Goal: Task Accomplishment & Management: Manage account settings

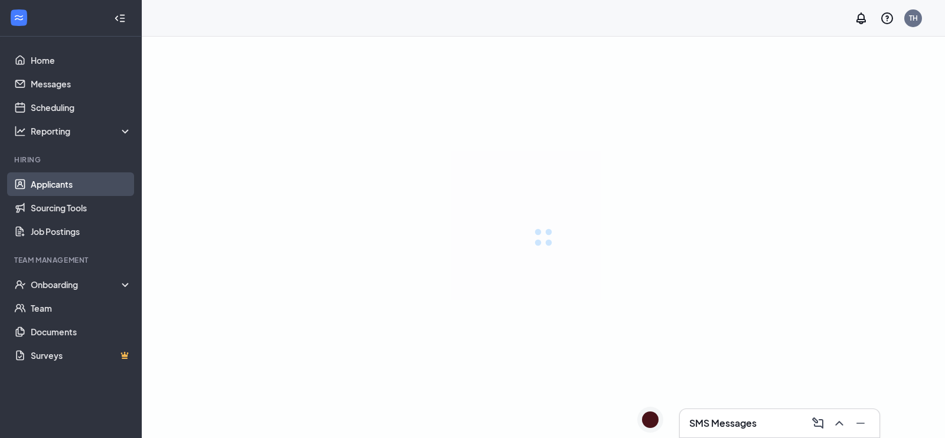
click at [63, 178] on link "Applicants" at bounding box center [81, 184] width 101 height 24
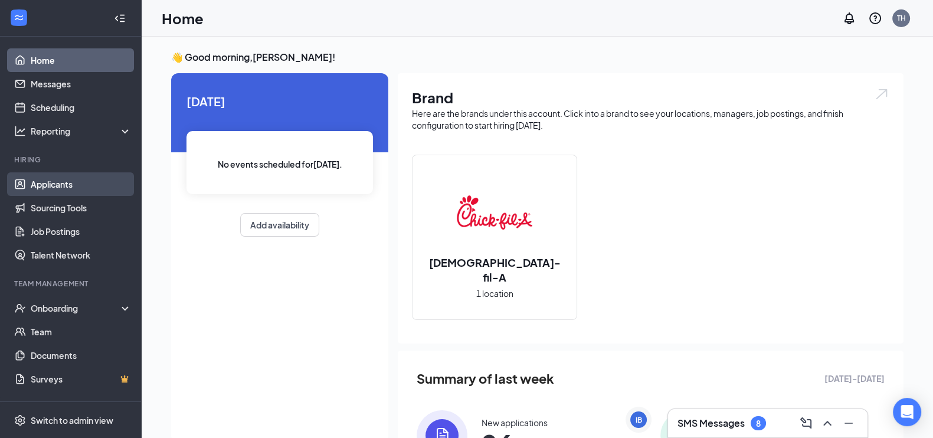
click at [38, 188] on link "Applicants" at bounding box center [81, 184] width 101 height 24
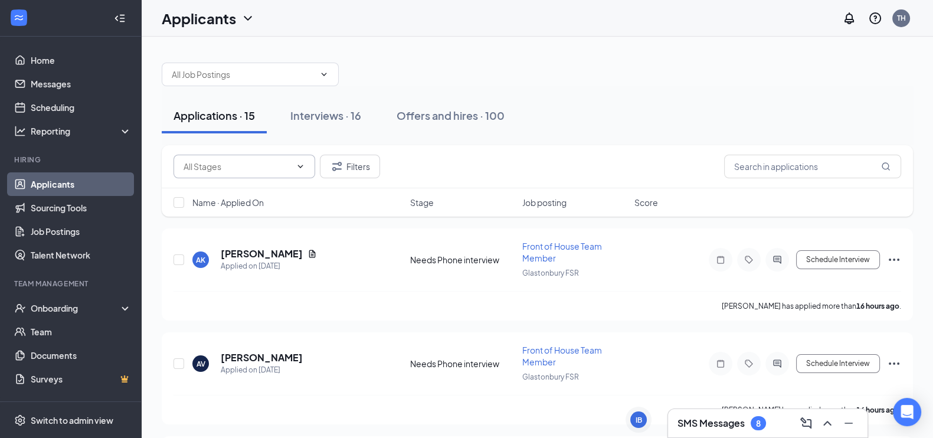
click at [230, 160] on input "text" at bounding box center [237, 166] width 107 height 13
click at [229, 160] on input "text" at bounding box center [237, 166] width 107 height 13
click at [340, 124] on button "Interviews · 16" at bounding box center [326, 115] width 94 height 35
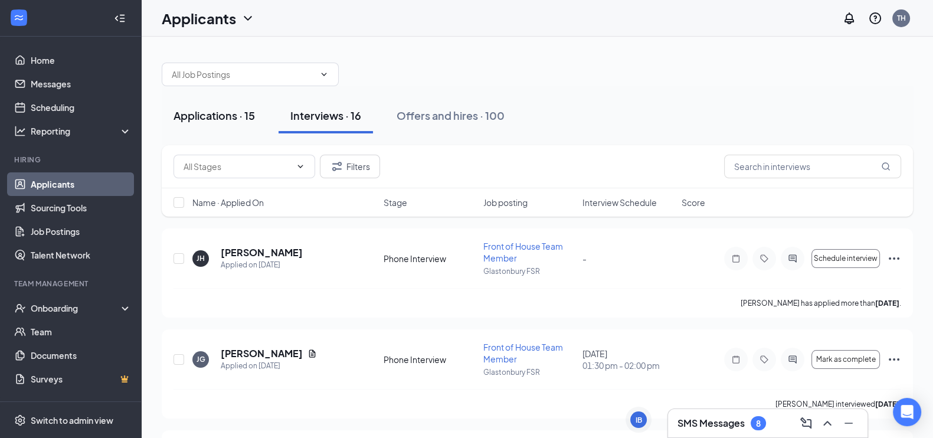
click at [226, 117] on div "Applications · 15" at bounding box center [214, 115] width 81 height 15
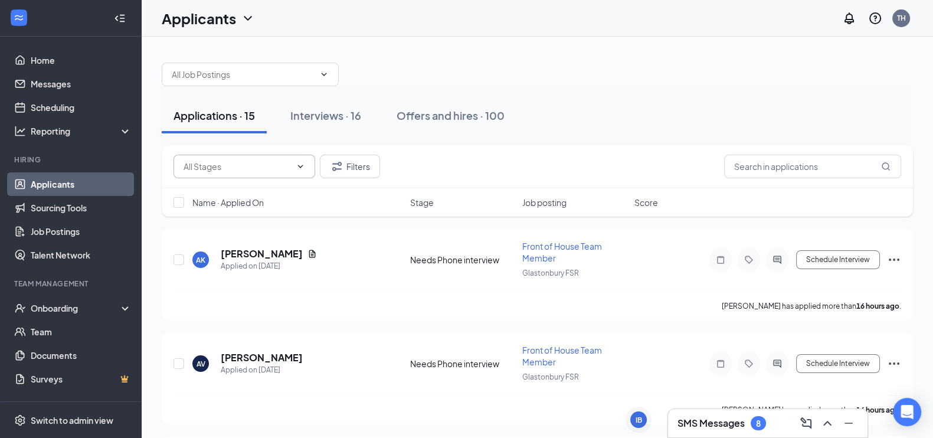
click at [256, 175] on span at bounding box center [245, 167] width 142 height 24
click at [274, 169] on input "text" at bounding box center [237, 166] width 107 height 13
click at [263, 211] on div "Needs Phone interview (12)" at bounding box center [244, 215] width 105 height 13
type input "Needs Phone interview (12)"
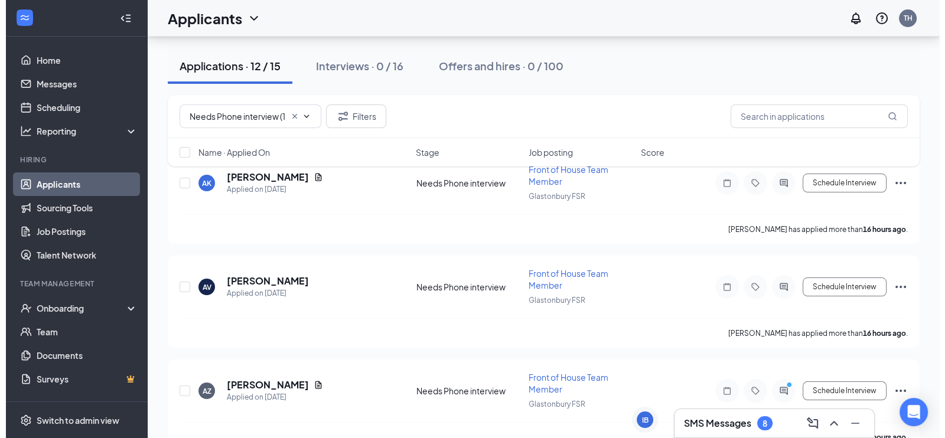
scroll to position [44, 0]
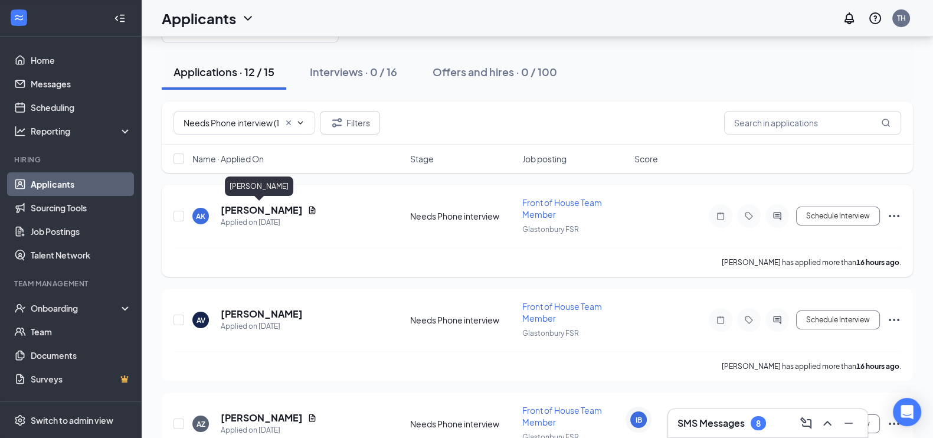
click at [248, 204] on h5 "[PERSON_NAME]" at bounding box center [262, 210] width 82 height 13
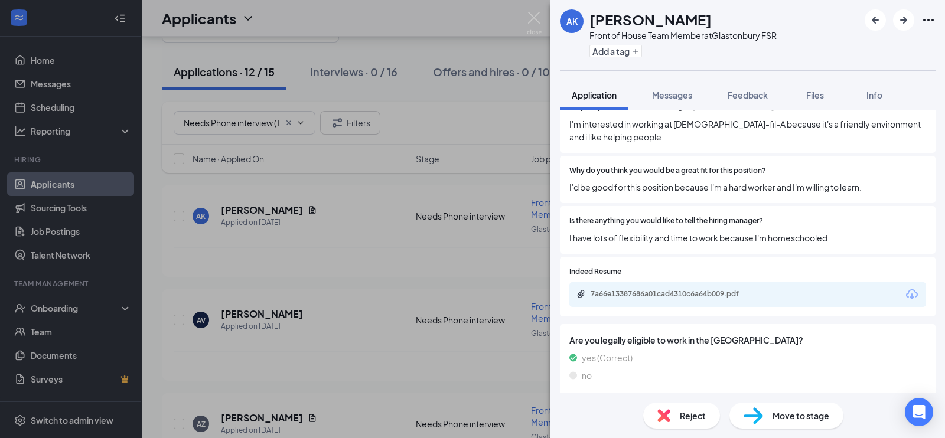
scroll to position [550, 0]
click at [904, 22] on icon "ArrowRight" at bounding box center [903, 20] width 7 height 7
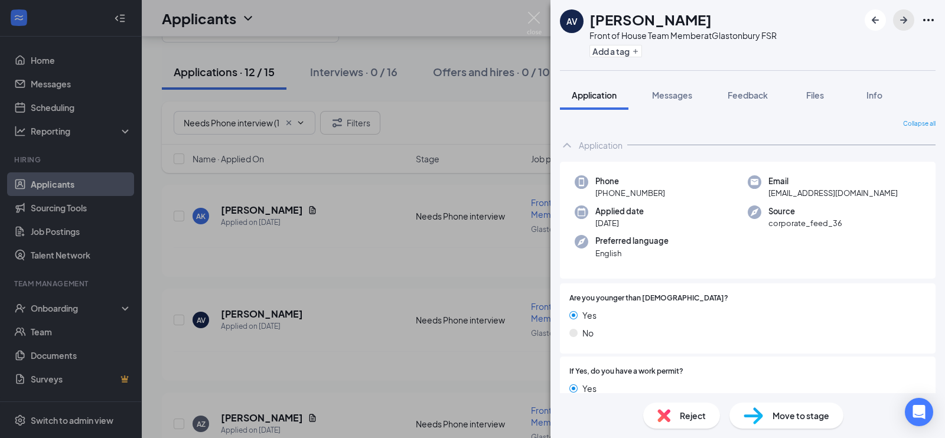
click at [907, 21] on icon "ArrowRight" at bounding box center [903, 20] width 14 height 14
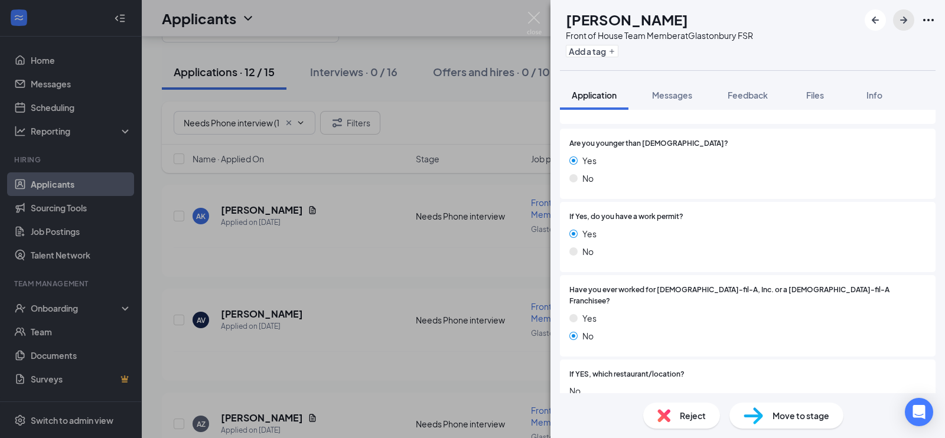
scroll to position [154, 0]
click at [906, 18] on icon "ArrowRight" at bounding box center [903, 20] width 14 height 14
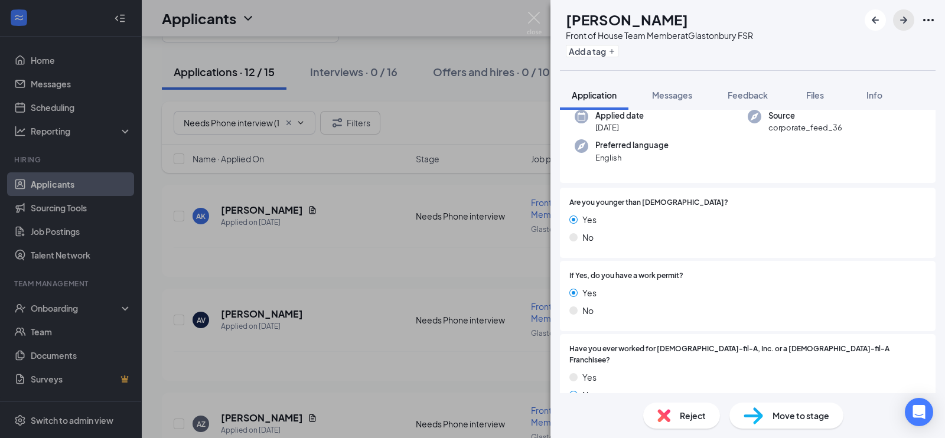
scroll to position [97, 0]
click at [905, 27] on icon "ArrowRight" at bounding box center [903, 20] width 14 height 14
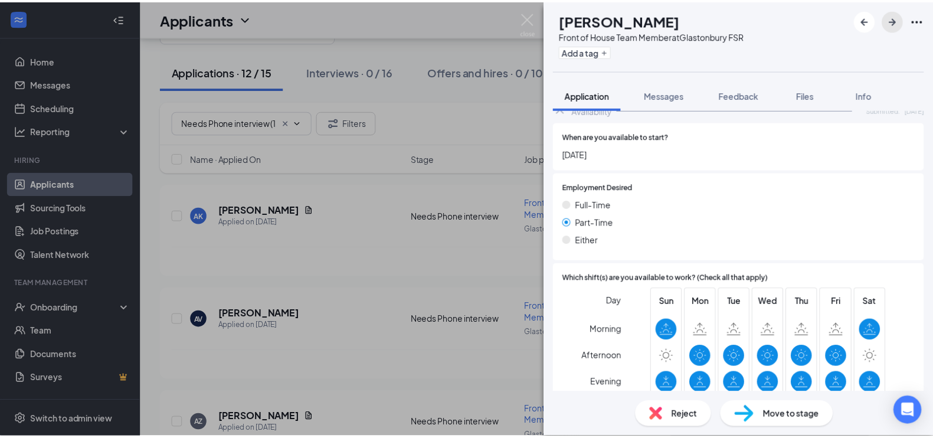
scroll to position [897, 0]
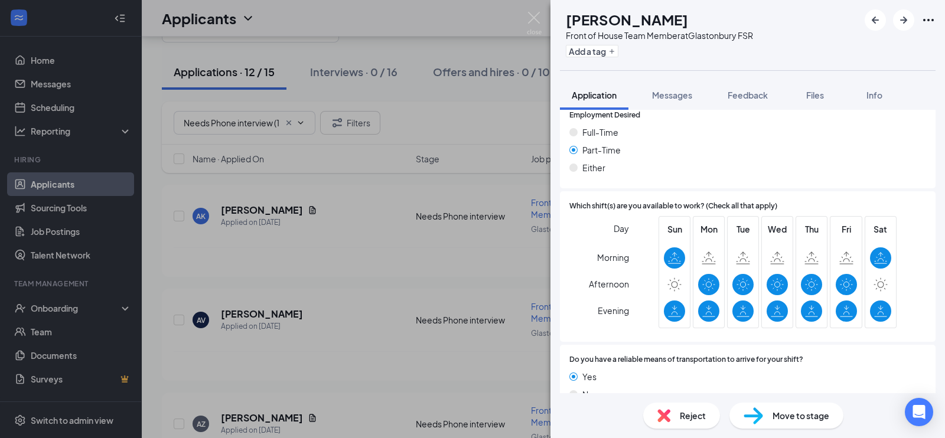
click at [523, 16] on div "DS [PERSON_NAME] Front of House Team Member at [GEOGRAPHIC_DATA] Add a tag Appl…" at bounding box center [472, 219] width 945 height 438
